Goal: Communication & Community: Share content

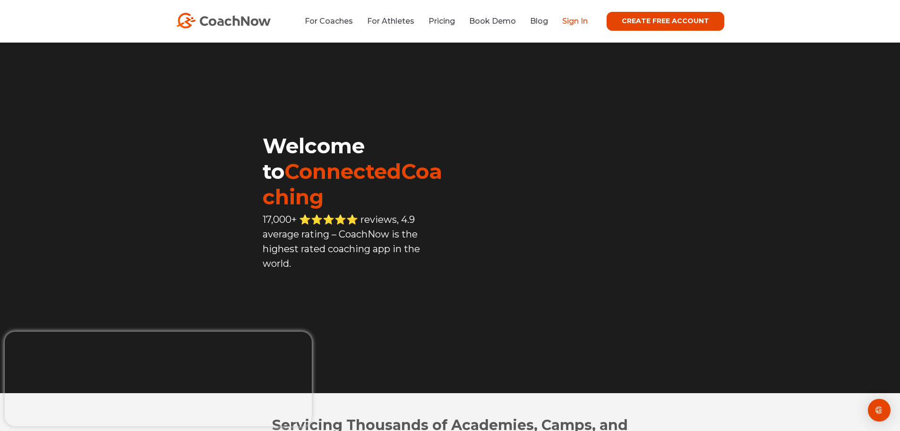
click at [577, 21] on link "Sign In" at bounding box center [575, 21] width 26 height 9
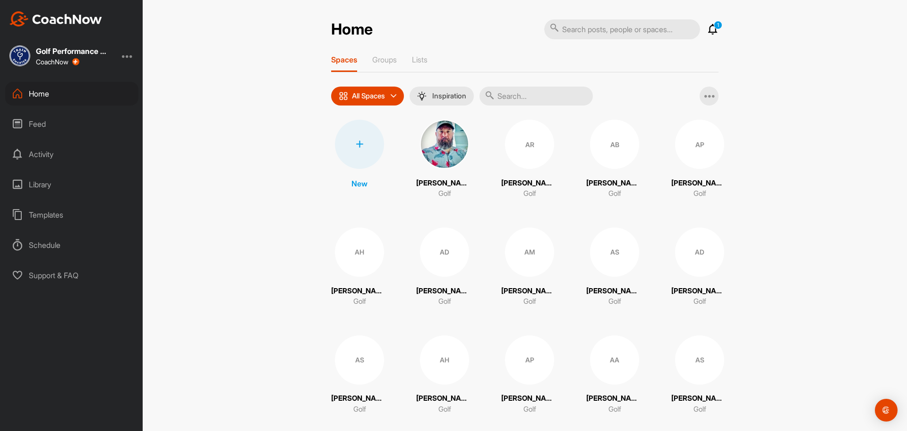
click at [507, 96] on input "text" at bounding box center [536, 95] width 113 height 19
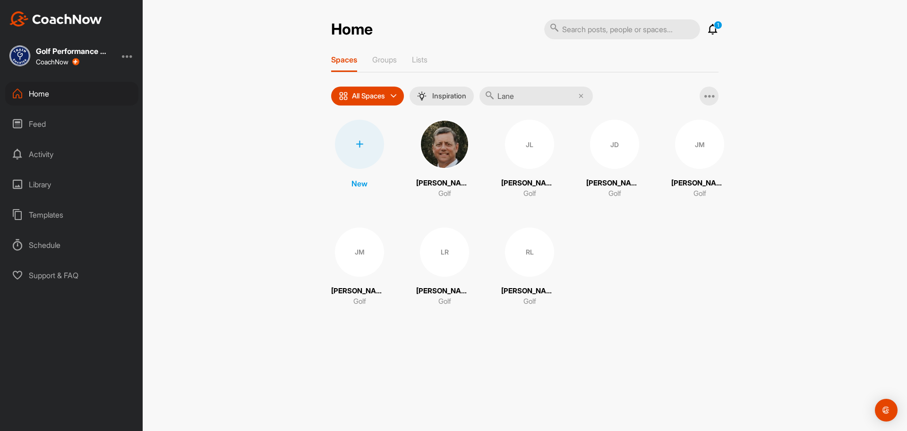
type input "[PERSON_NAME]"
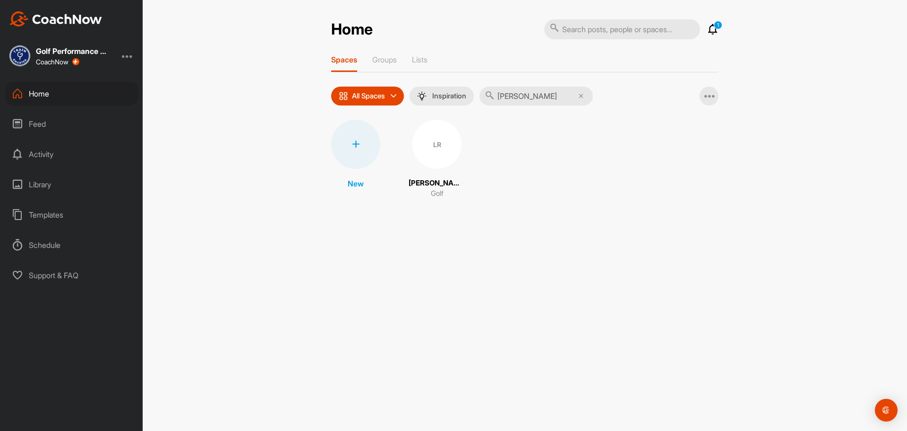
click at [445, 137] on div "LR" at bounding box center [437, 144] width 49 height 49
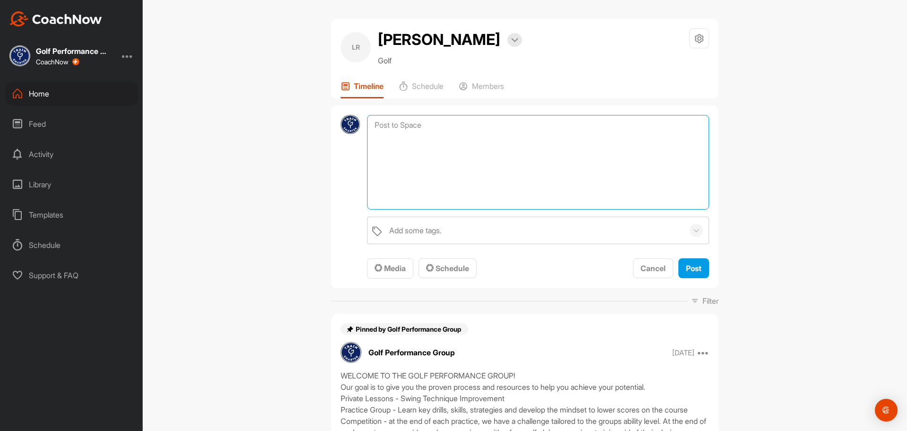
click at [567, 128] on textarea at bounding box center [538, 162] width 342 height 95
click at [558, 192] on textarea "Set up - wider stance - lower hands down, stand slightly closer Backswing - sub…" at bounding box center [538, 162] width 342 height 95
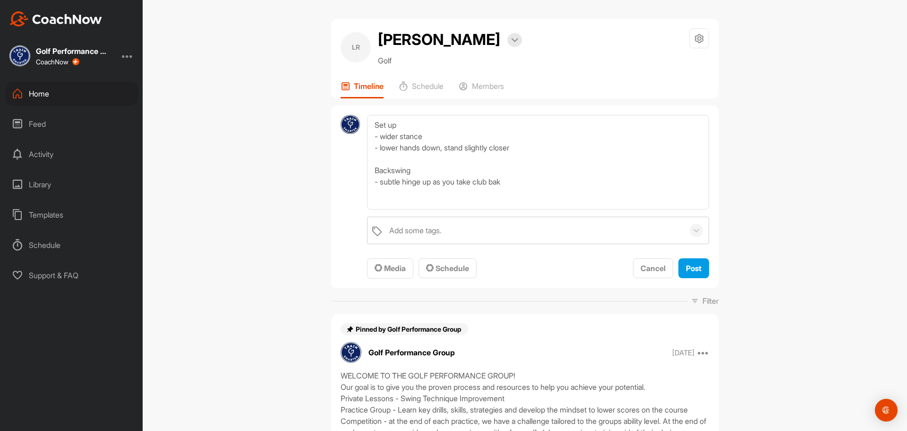
click at [783, 203] on div "[PERSON_NAME] Bookings Golf Space Settings Your Notifications Timeline Schedule…" at bounding box center [525, 215] width 765 height 431
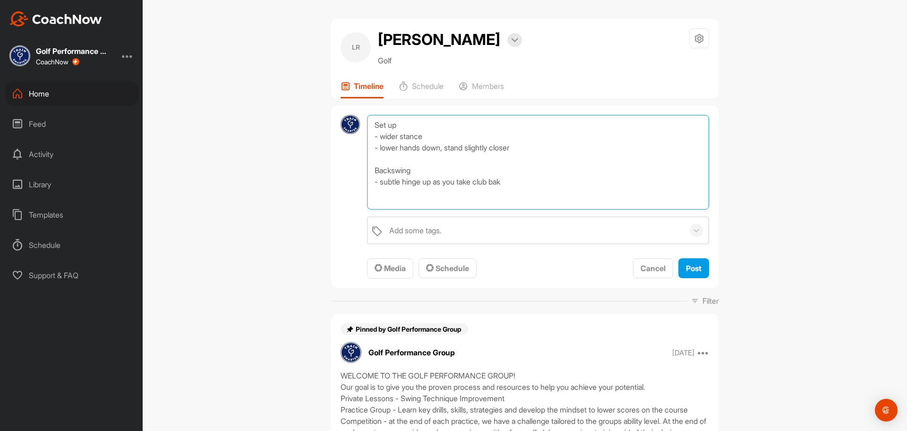
click at [581, 187] on textarea "Set up - wider stance - lower hands down, stand slightly closer Backswing - sub…" at bounding box center [538, 162] width 342 height 95
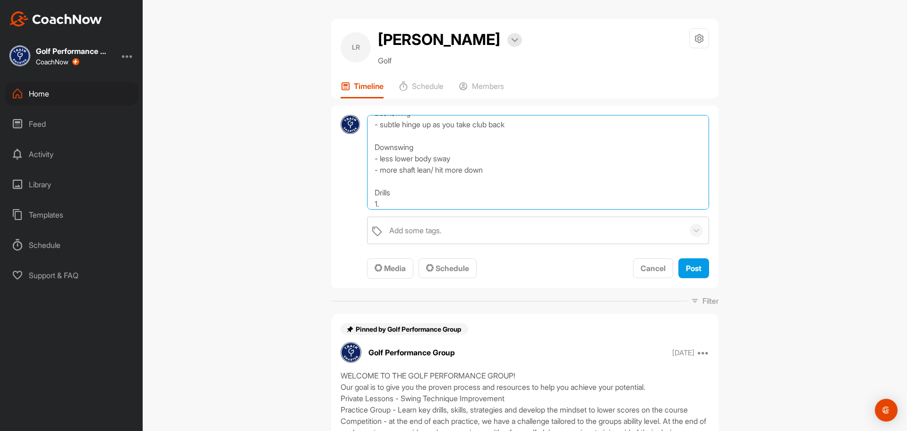
click at [422, 198] on textarea "Set up - wider stance - lower hands down, stand slightly closer Backswing - sub…" at bounding box center [538, 162] width 342 height 95
click at [392, 203] on textarea "Set up - wider stance - lower hands down, stand slightly closer Backswing - sub…" at bounding box center [538, 162] width 342 height 95
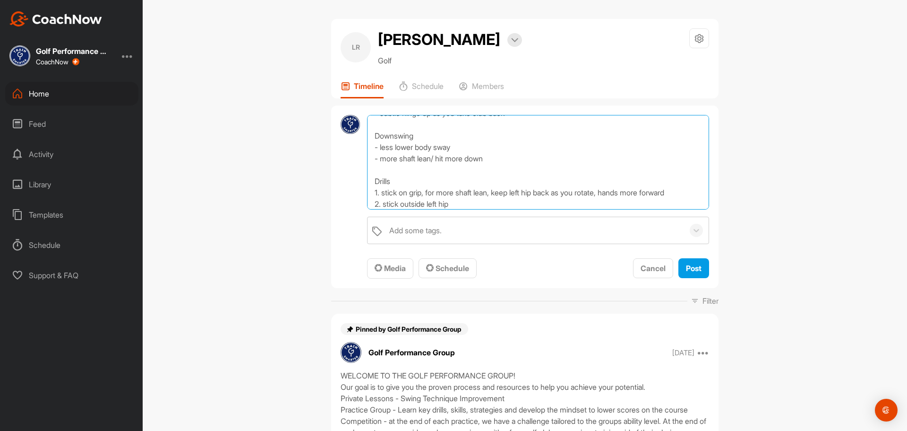
scroll to position [80, 0]
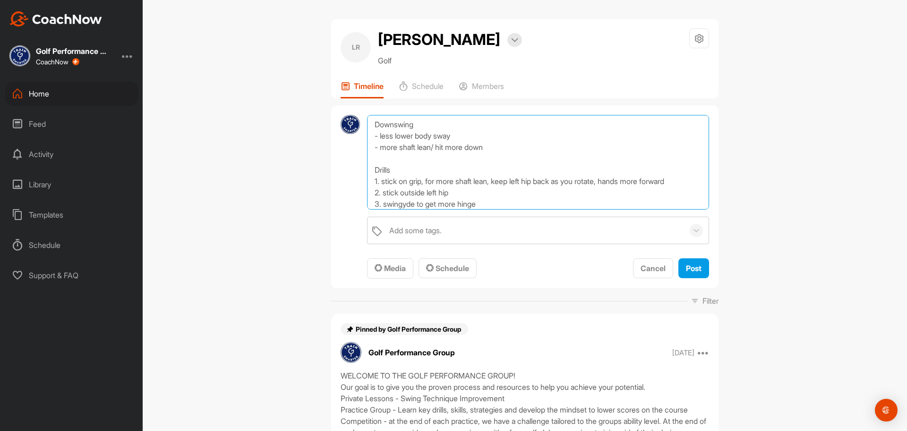
type textarea "Set up - wider stance - lower hands down, stand slightly closer Backswing - sub…"
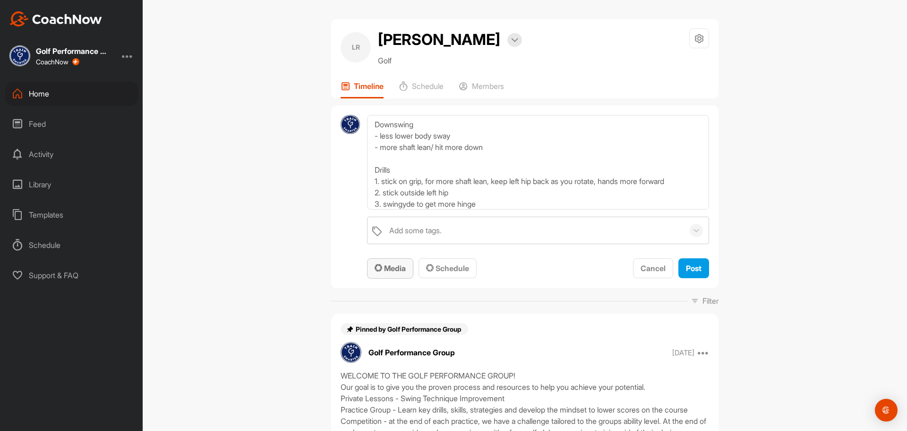
click at [388, 264] on span "Media" at bounding box center [390, 267] width 31 height 9
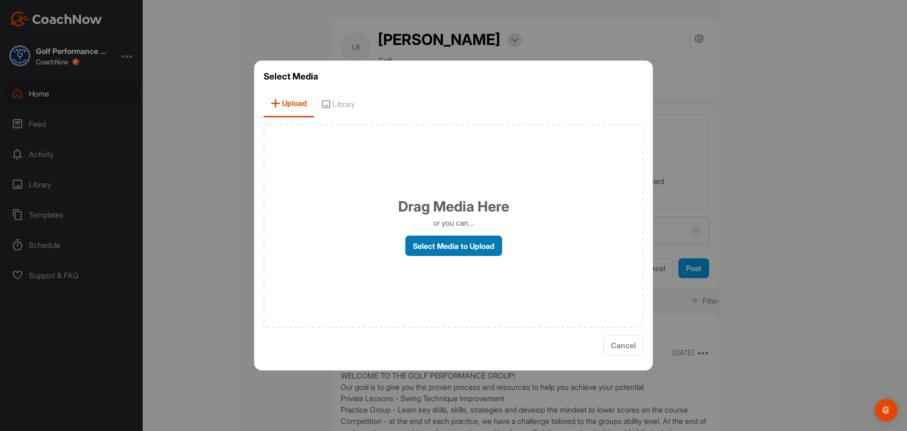
click at [434, 239] on label "Select Media to Upload" at bounding box center [453, 245] width 97 height 20
click at [0, 0] on input "Select Media to Upload" at bounding box center [0, 0] width 0 height 0
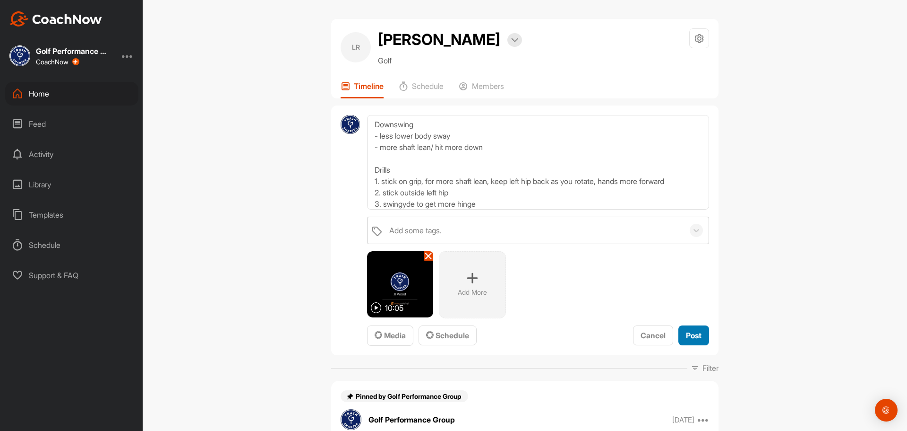
click at [686, 340] on div "Post" at bounding box center [694, 334] width 16 height 11
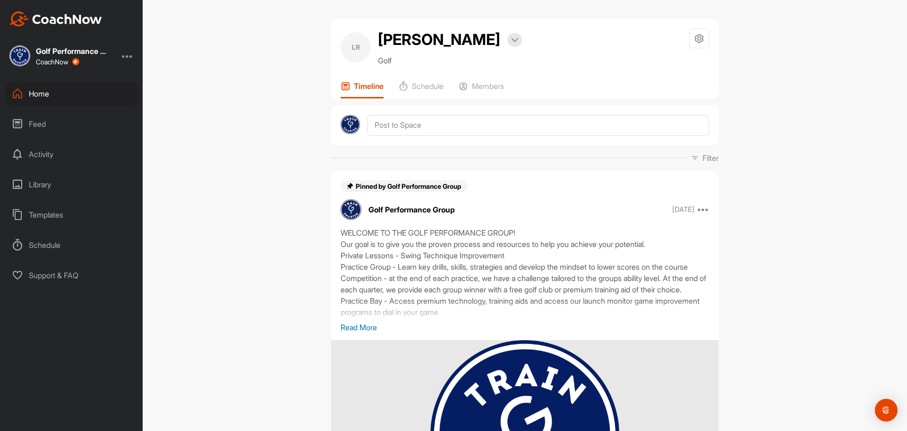
scroll to position [0, 0]
click at [48, 125] on div "Feed" at bounding box center [71, 124] width 133 height 24
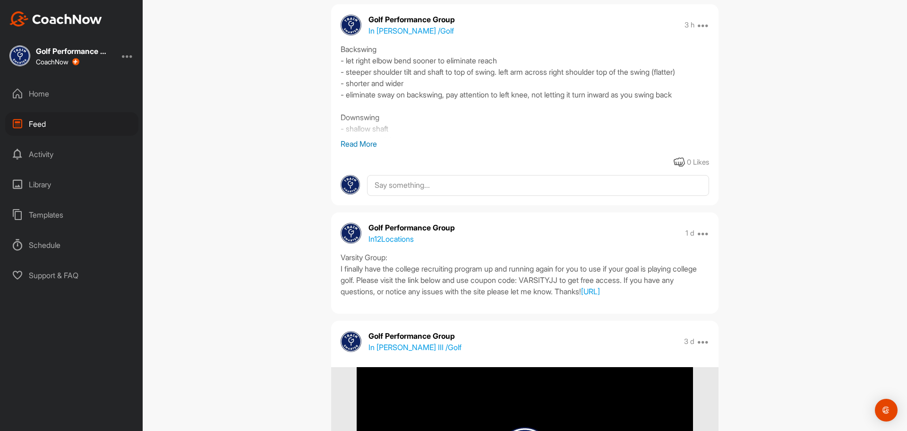
scroll to position [473, 0]
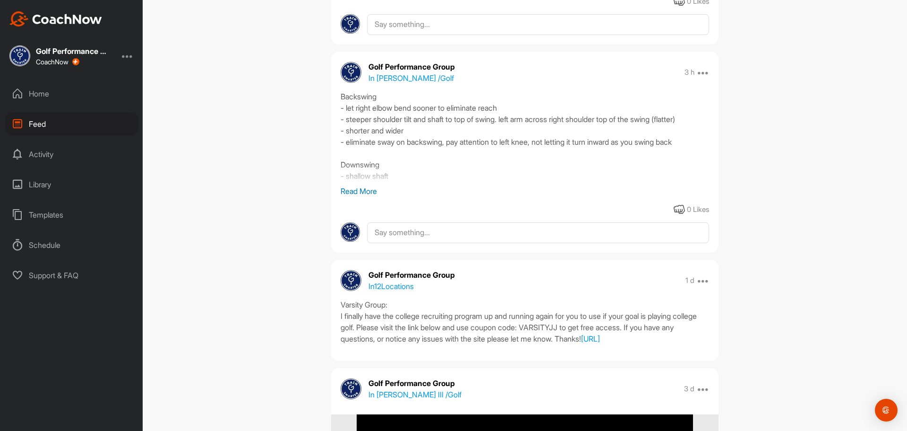
click at [374, 189] on p "Read More" at bounding box center [525, 190] width 369 height 11
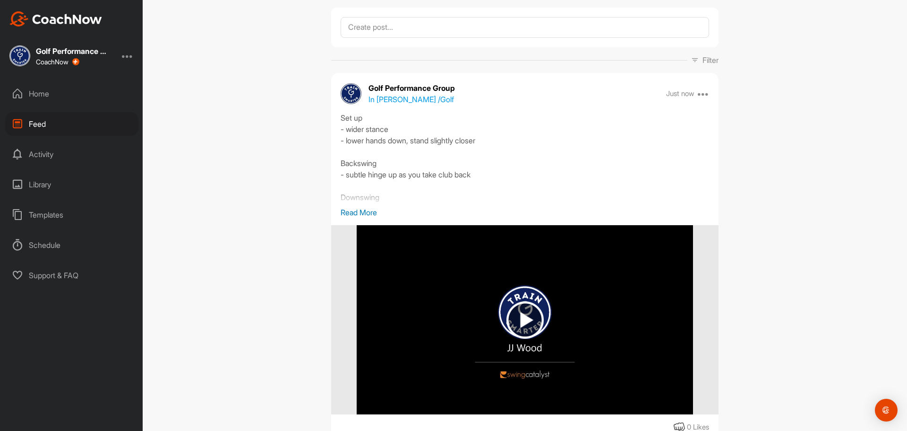
scroll to position [0, 0]
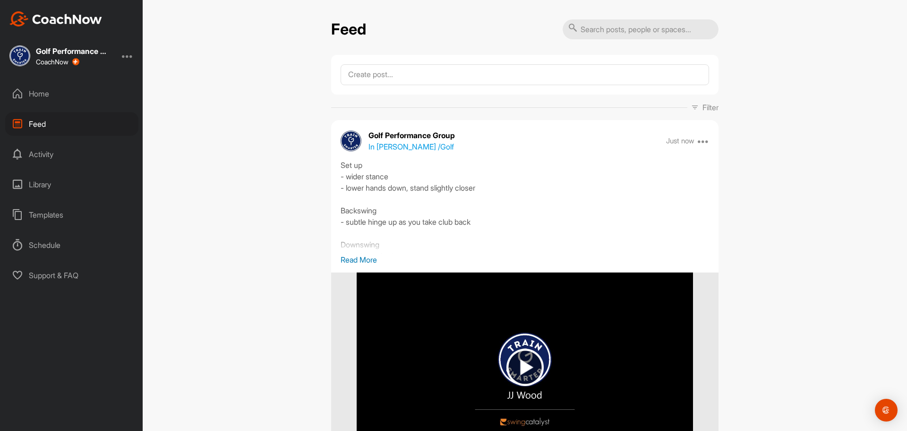
click at [42, 95] on div "Home" at bounding box center [71, 94] width 133 height 24
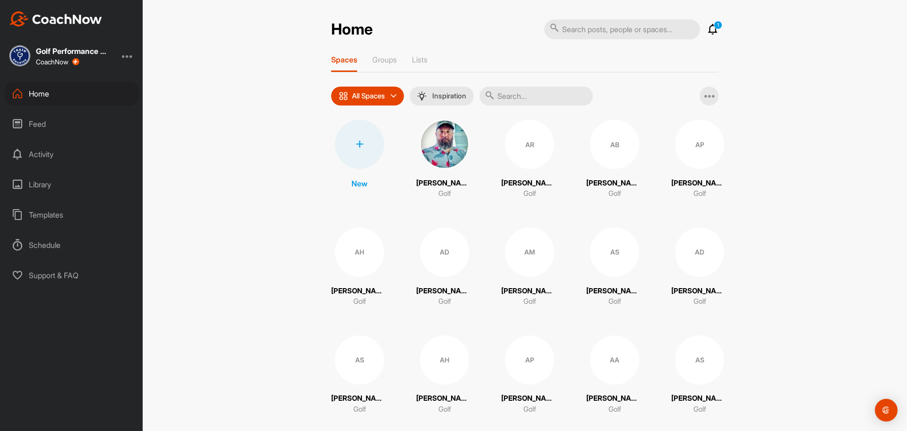
click at [514, 101] on input "text" at bounding box center [536, 95] width 113 height 19
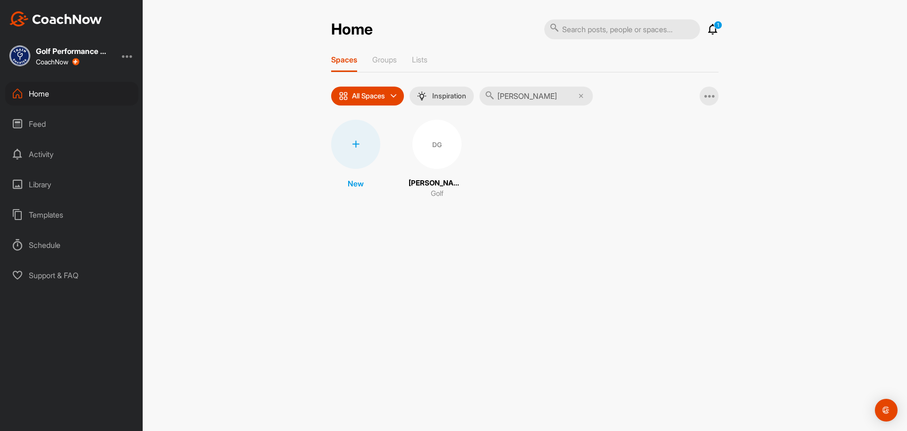
type input "[PERSON_NAME]"
click at [447, 154] on div "DG" at bounding box center [437, 144] width 49 height 49
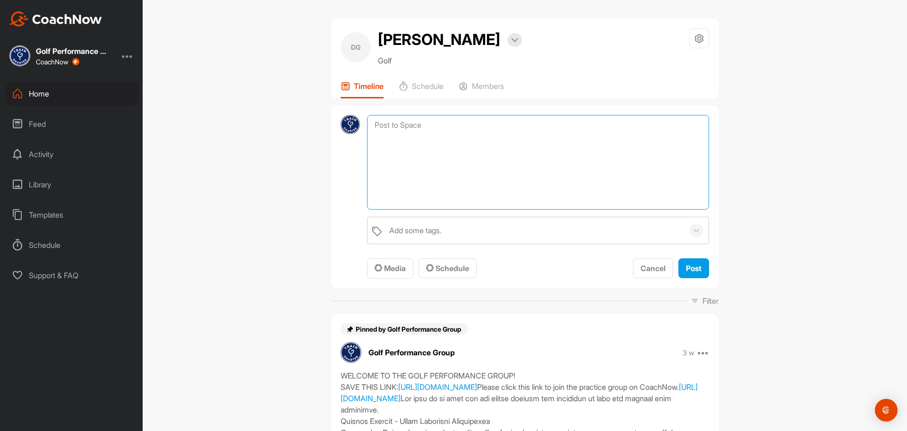
click at [521, 129] on textarea at bounding box center [538, 162] width 342 height 95
click at [495, 155] on textarea "Set up - narrow stance - ball position - pressure middle of feet Turn centered,…" at bounding box center [538, 162] width 342 height 95
click at [517, 190] on textarea "Set up - narrow stance - ball position - pressure middle of feet - let hands re…" at bounding box center [538, 162] width 342 height 95
click at [387, 175] on textarea "Set up - narrow stance - ball position - pressure middle of feet - let hands re…" at bounding box center [538, 162] width 342 height 95
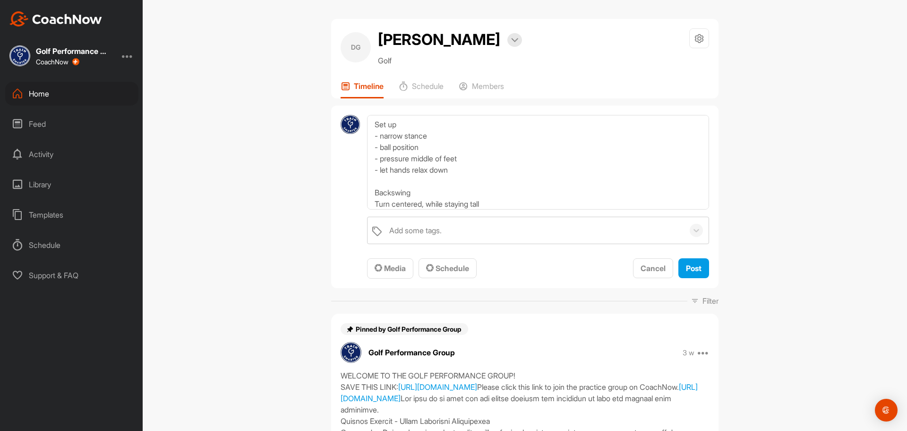
scroll to position [27, 0]
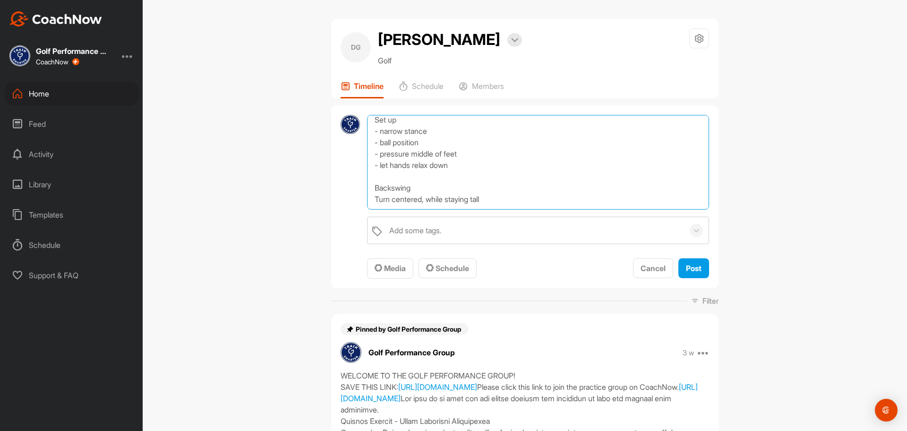
click at [511, 185] on textarea "Set up - narrow stance - ball position - pressure middle of feet - let hands re…" at bounding box center [538, 162] width 342 height 95
click at [511, 170] on textarea "Set up - narrow stance - ball position - pressure middle of feet - let hands re…" at bounding box center [538, 162] width 342 height 95
click at [510, 180] on textarea "Set up - narrow stance - ball position - pressure middle of feet - let hands re…" at bounding box center [538, 162] width 342 height 95
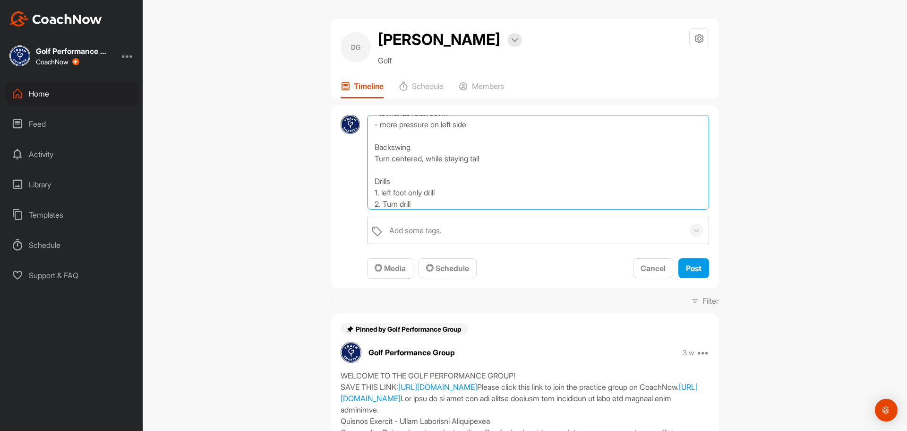
scroll to position [69, 0]
type textarea "Set up - narrow stance - ball position - pressure middle of feet - let hands re…"
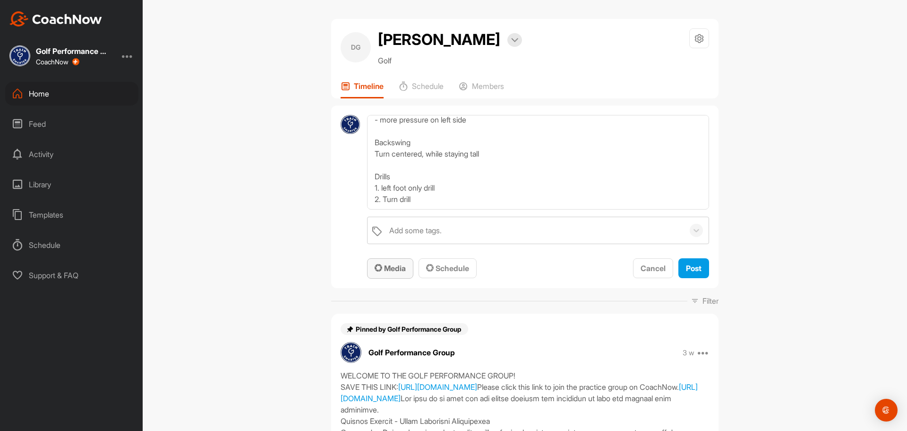
click at [388, 261] on button "Media" at bounding box center [390, 268] width 46 height 20
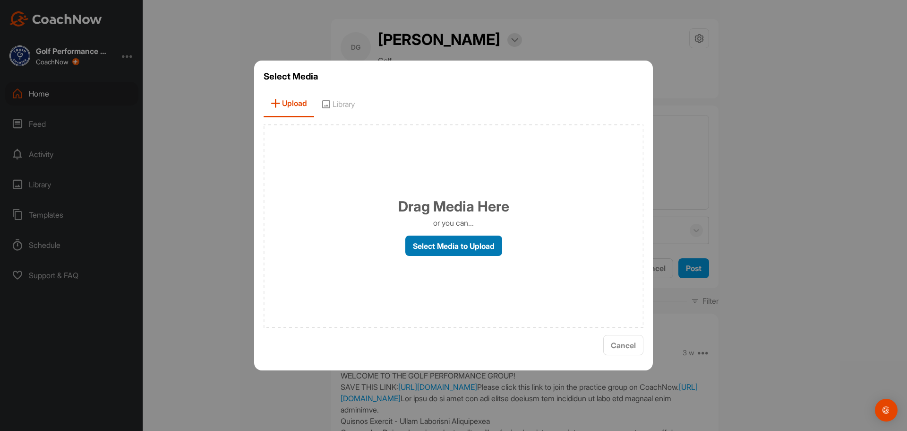
click at [431, 238] on label "Select Media to Upload" at bounding box center [453, 245] width 97 height 20
click at [0, 0] on input "Select Media to Upload" at bounding box center [0, 0] width 0 height 0
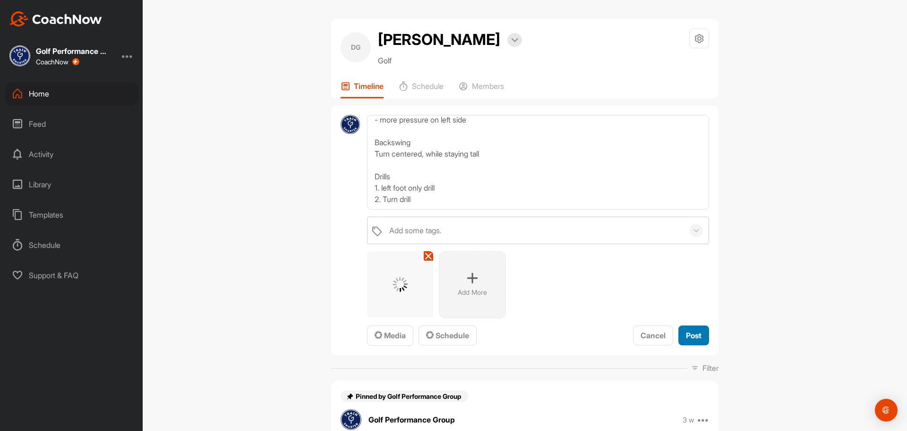
click at [701, 338] on button "Post" at bounding box center [694, 335] width 31 height 20
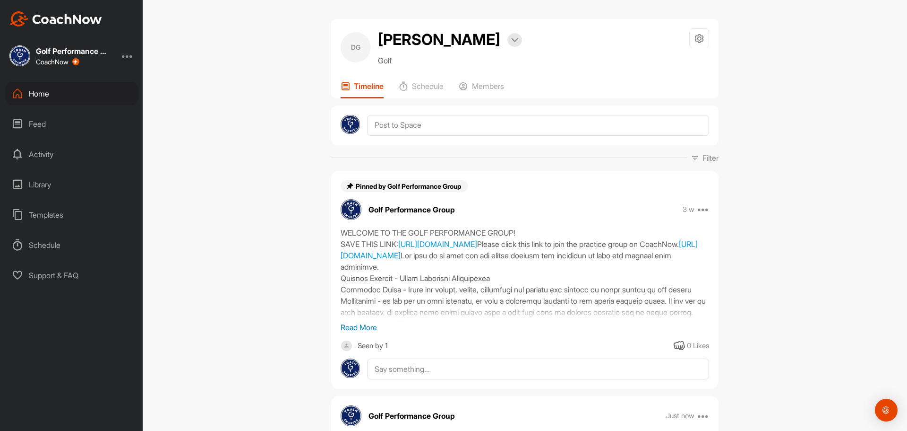
click at [50, 98] on div "Home" at bounding box center [71, 94] width 133 height 24
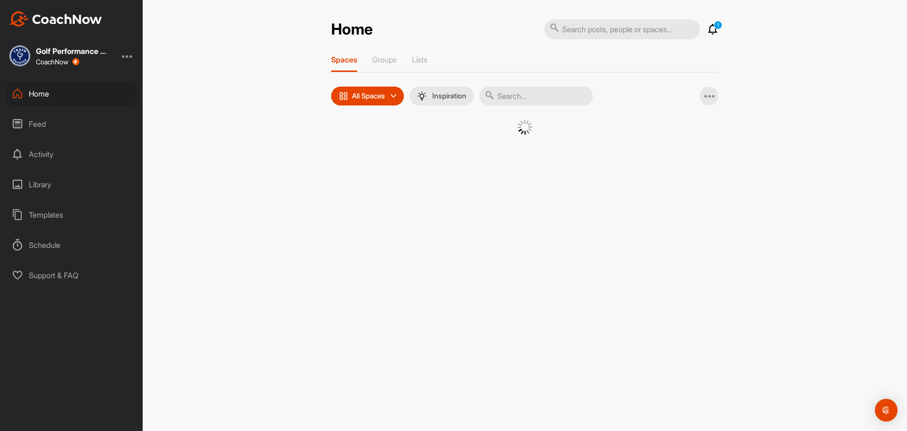
click at [534, 98] on input "text" at bounding box center [536, 95] width 113 height 19
type input "[PERSON_NAME]"
click at [413, 160] on span "FO" at bounding box center [437, 144] width 49 height 49
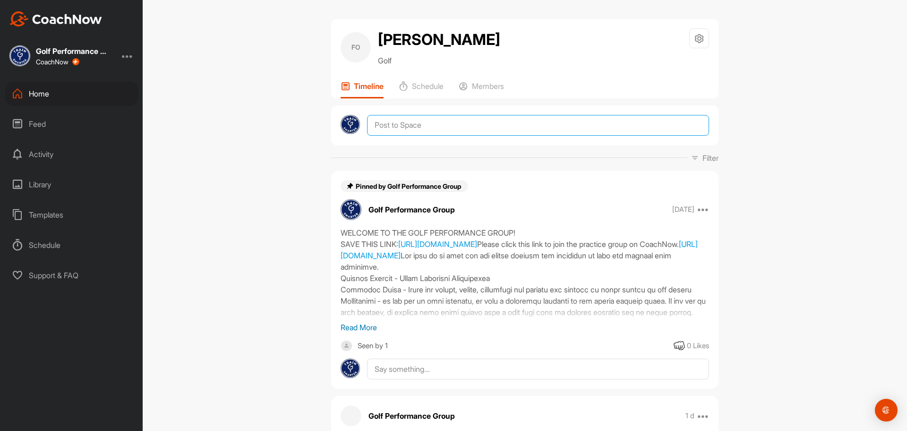
click at [430, 129] on textarea at bounding box center [538, 125] width 342 height 21
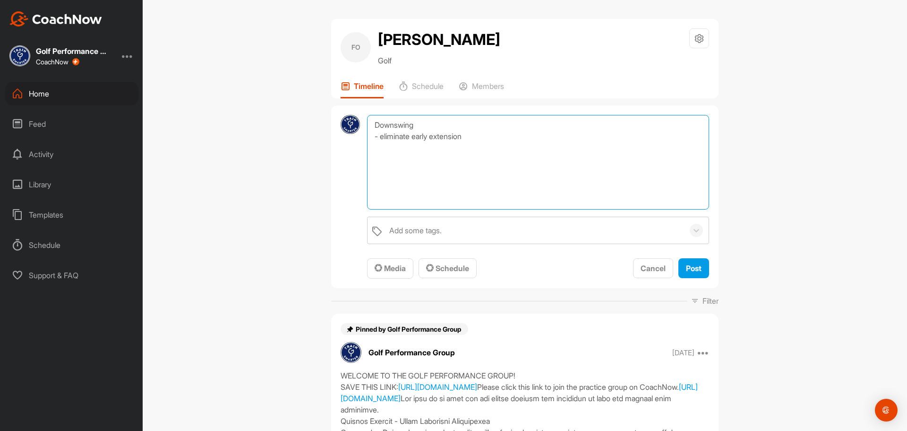
click at [480, 134] on textarea "Downswing - eliminate early extension" at bounding box center [538, 162] width 342 height 95
type textarea "Downswing - eliminate early extension - get body more open at impact Drills 1. …"
